Goal: Information Seeking & Learning: Learn about a topic

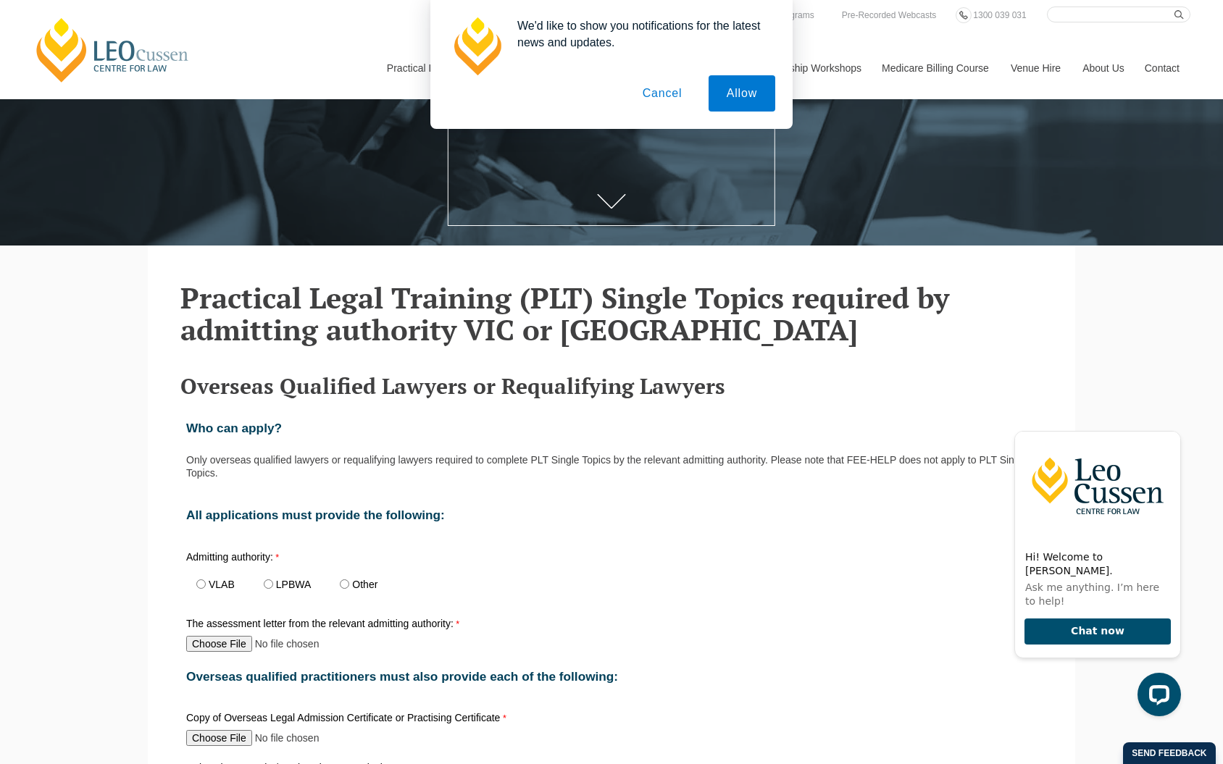
click at [203, 580] on input "VLAB" at bounding box center [200, 584] width 9 height 9
radio input "true"
click at [753, 96] on button "Allow" at bounding box center [742, 93] width 67 height 36
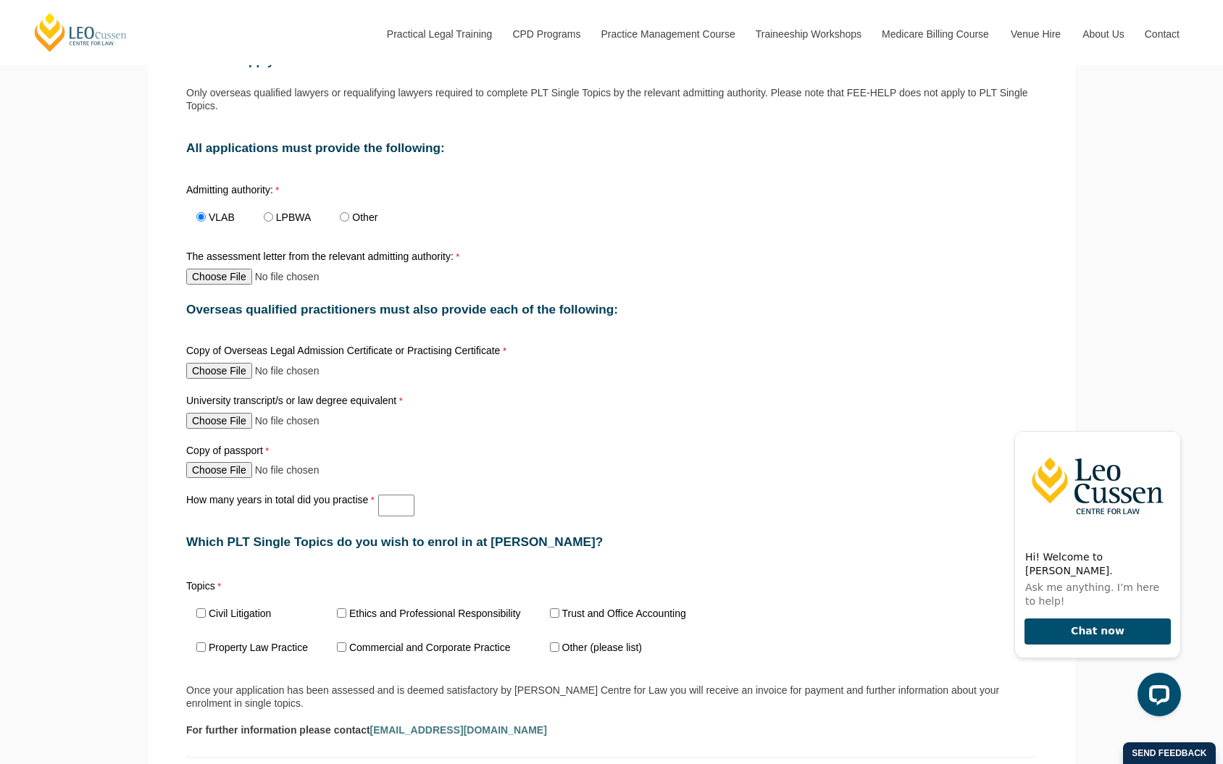
scroll to position [796, 0]
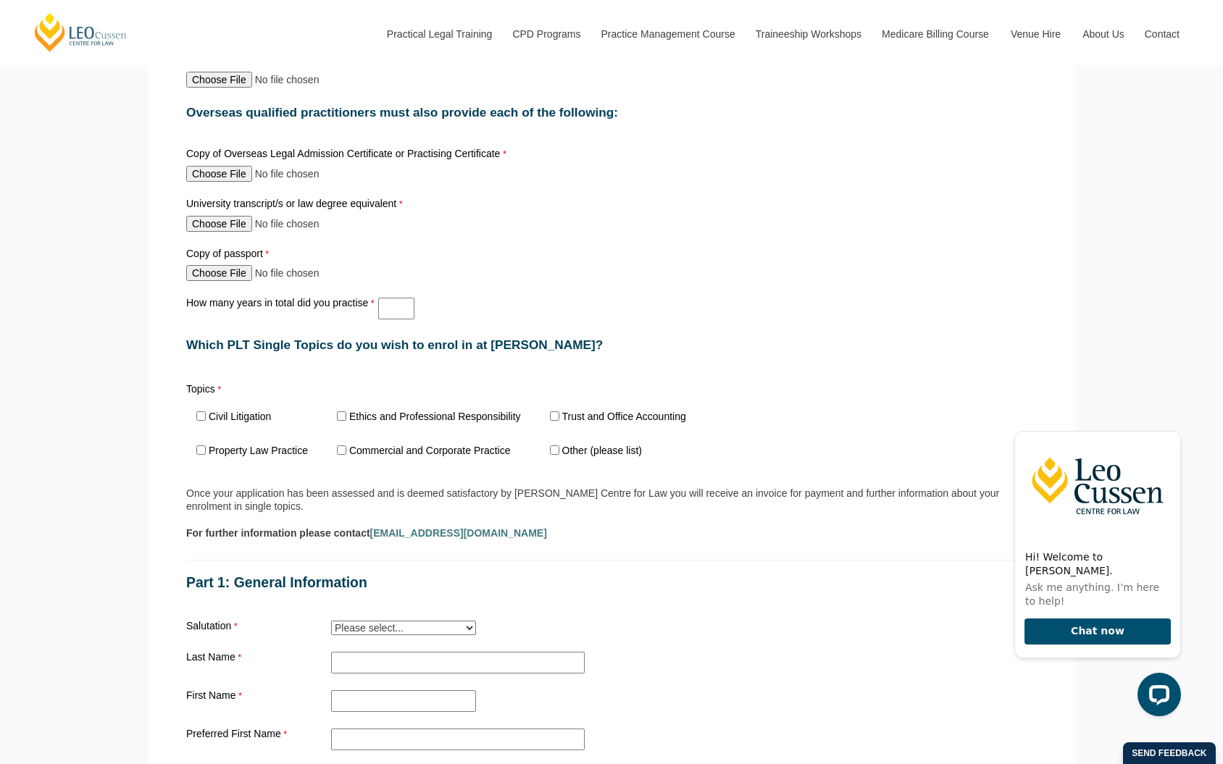
click at [338, 412] on input "Ethics and Professional Responsibility" at bounding box center [341, 416] width 9 height 9
checkbox input "true"
click at [550, 412] on input "Trust and Office Accounting" at bounding box center [554, 416] width 9 height 9
checkbox input "true"
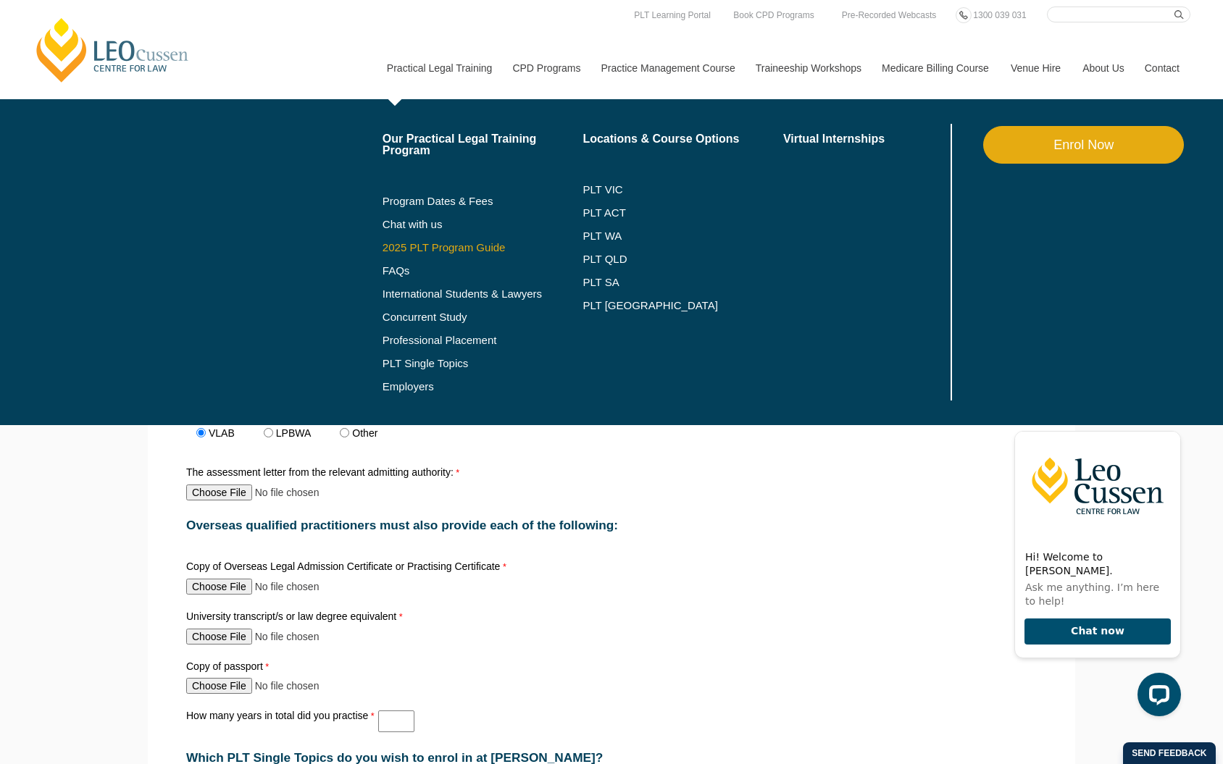
scroll to position [391, 0]
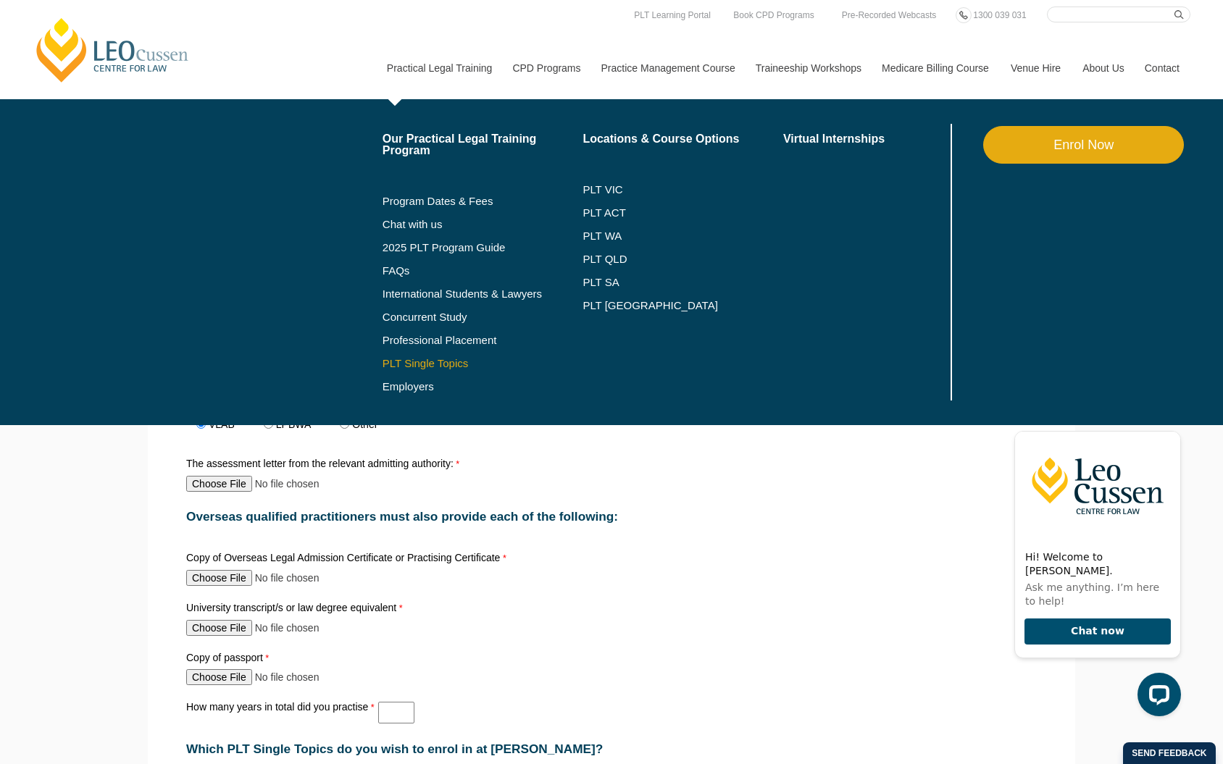
click at [402, 367] on link "PLT Single Topics" at bounding box center [483, 364] width 201 height 12
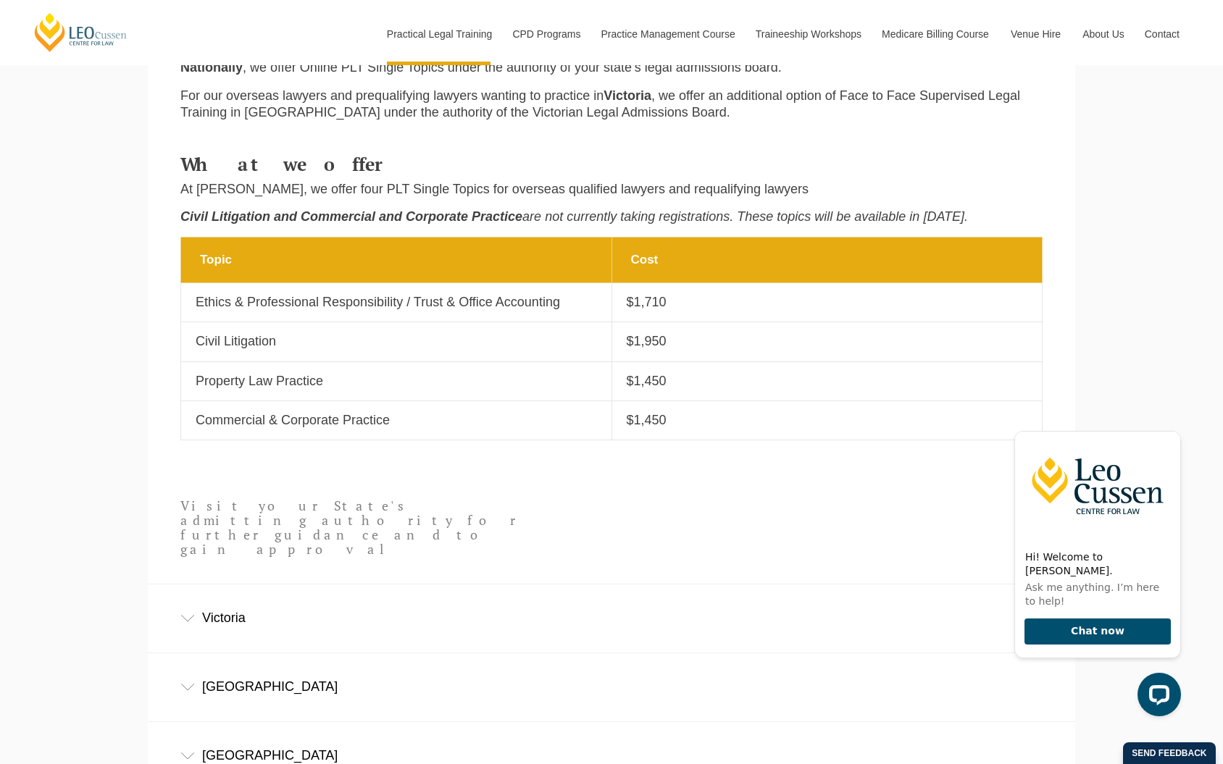
scroll to position [743, 0]
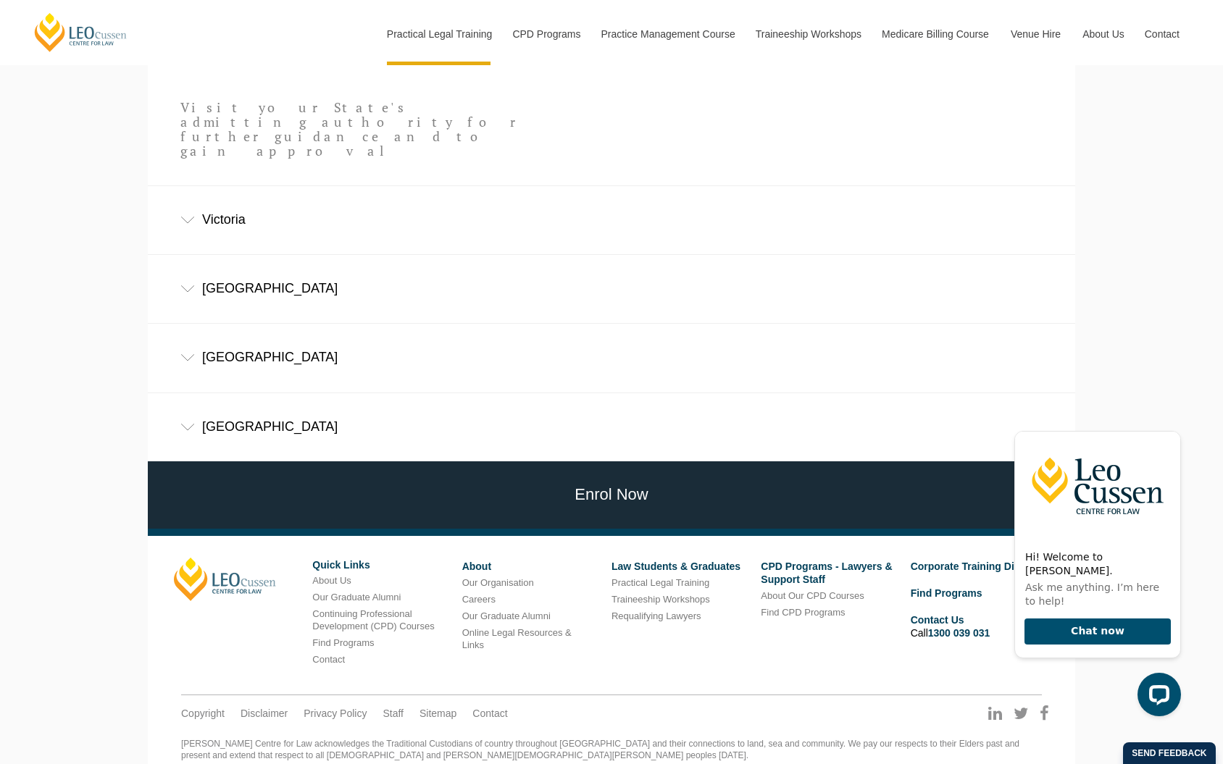
click at [223, 202] on div "Victoria" at bounding box center [611, 219] width 927 height 67
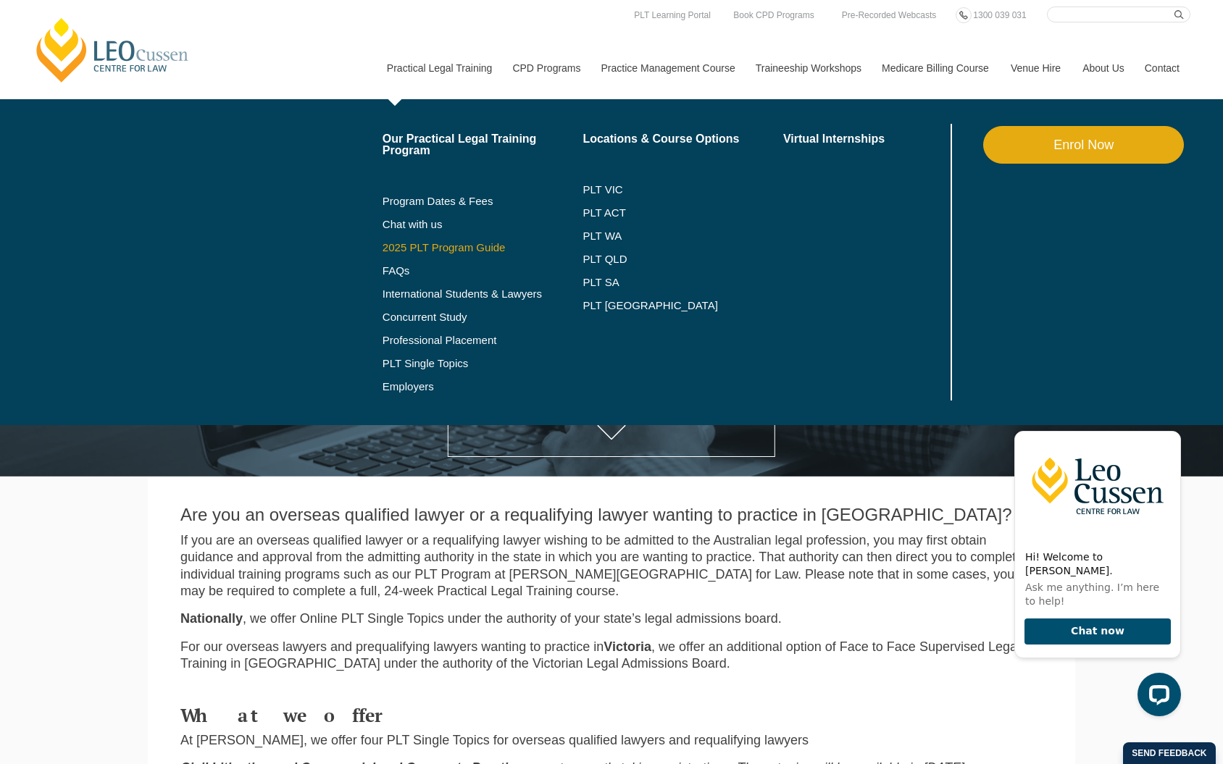
scroll to position [0, 0]
click at [440, 249] on link "2025 PLT Program Guide" at bounding box center [465, 248] width 164 height 12
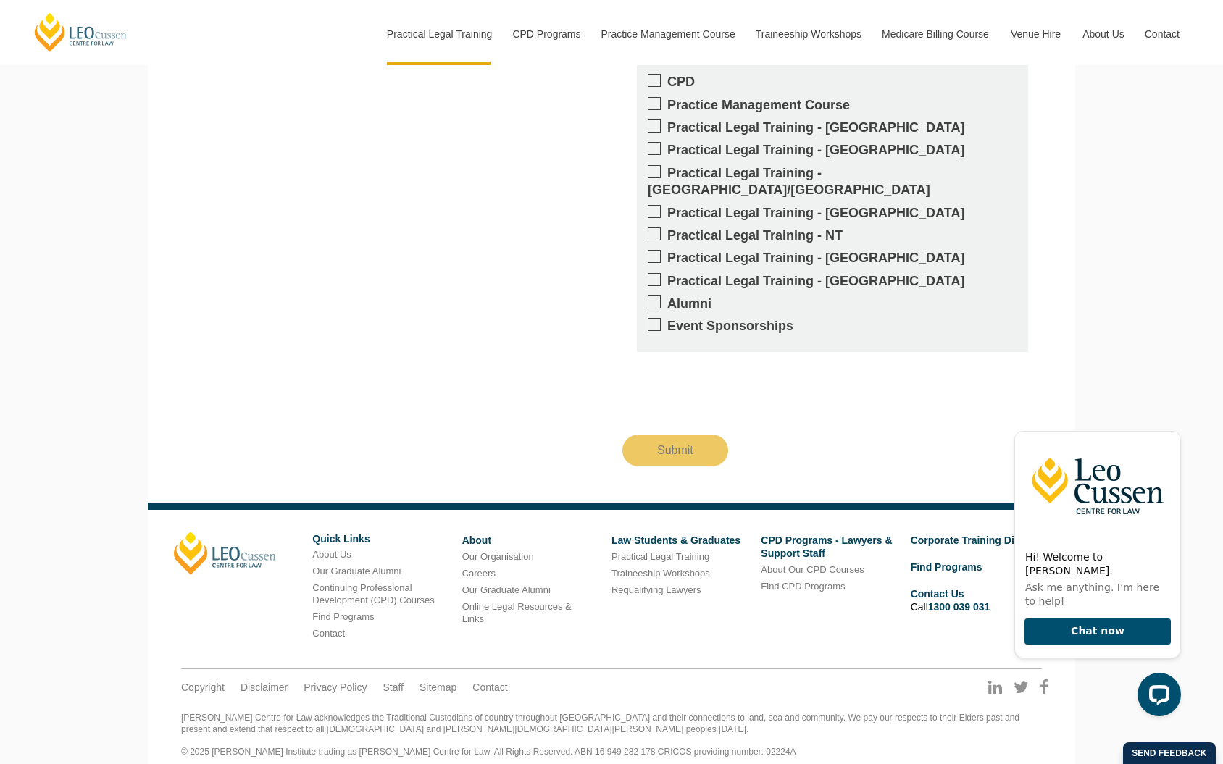
scroll to position [1402, 0]
